Goal: Find specific page/section: Find specific page/section

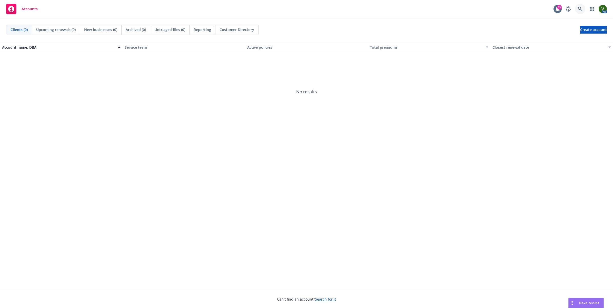
click at [579, 8] on icon at bounding box center [580, 9] width 5 height 5
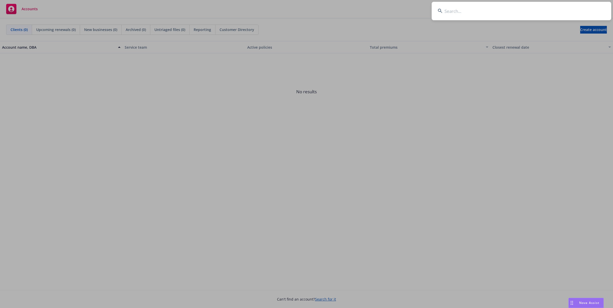
click at [579, 9] on input at bounding box center [522, 11] width 180 height 18
drag, startPoint x: 499, startPoint y: 182, endPoint x: 246, endPoint y: 71, distance: 275.6
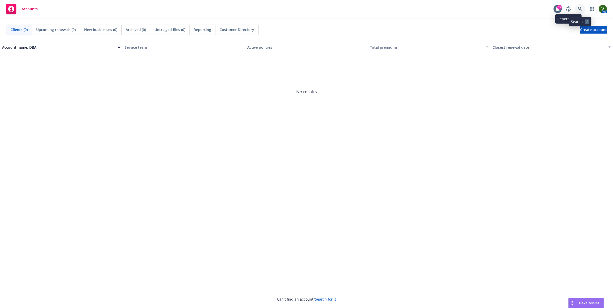
click at [582, 7] on icon at bounding box center [580, 9] width 5 height 5
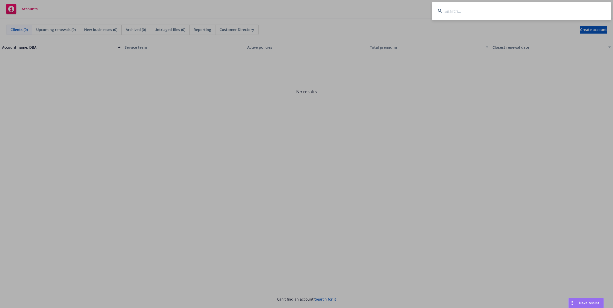
click at [455, 10] on input at bounding box center [522, 11] width 180 height 18
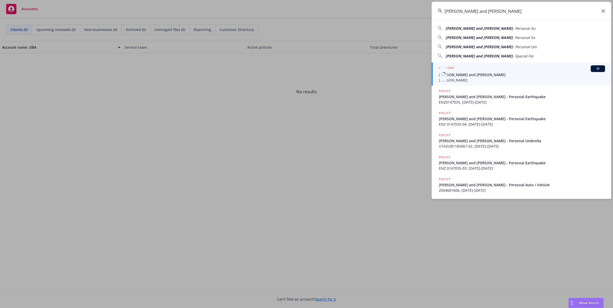
type input "[PERSON_NAME] and [PERSON_NAME]"
drag, startPoint x: 460, startPoint y: 76, endPoint x: 456, endPoint y: 82, distance: 7.3
click at [460, 76] on span "[PERSON_NAME] and [PERSON_NAME]" at bounding box center [522, 74] width 166 height 5
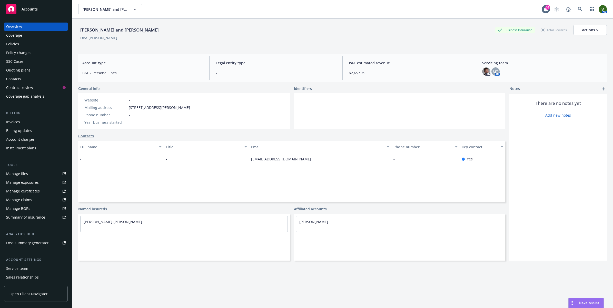
click at [514, 186] on div "There are no notes yet Add new notes" at bounding box center [557, 177] width 97 height 167
click at [13, 45] on div "Policies" at bounding box center [12, 44] width 13 height 8
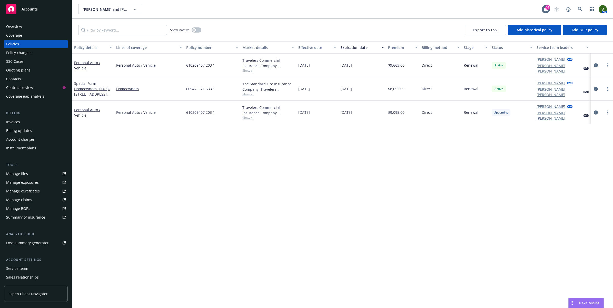
click at [497, 155] on div "Policy details Lines of coverage Policy number Market details Effective date Ex…" at bounding box center [342, 174] width 541 height 267
